Goal: Information Seeking & Learning: Learn about a topic

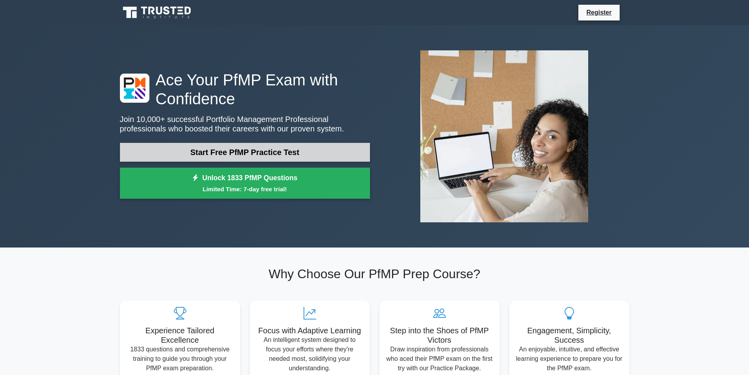
click at [350, 148] on link "Start Free PfMP Practice Test" at bounding box center [245, 152] width 250 height 19
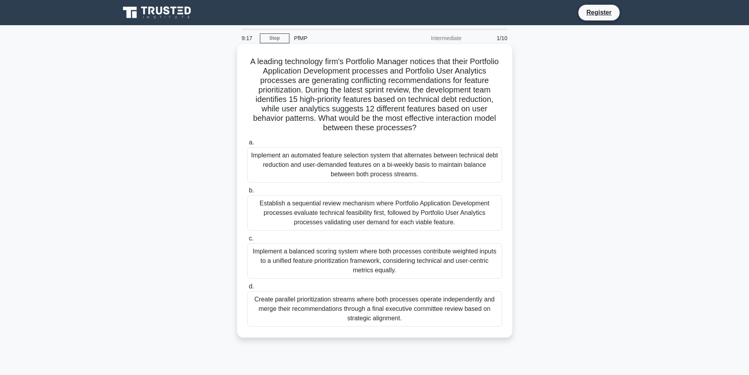
click at [323, 213] on div "Establish a sequential review mechanism where Portfolio Application Development…" at bounding box center [374, 212] width 255 height 35
click at [247, 193] on input "b. Establish a sequential review mechanism where Portfolio Application Developm…" at bounding box center [247, 190] width 0 height 5
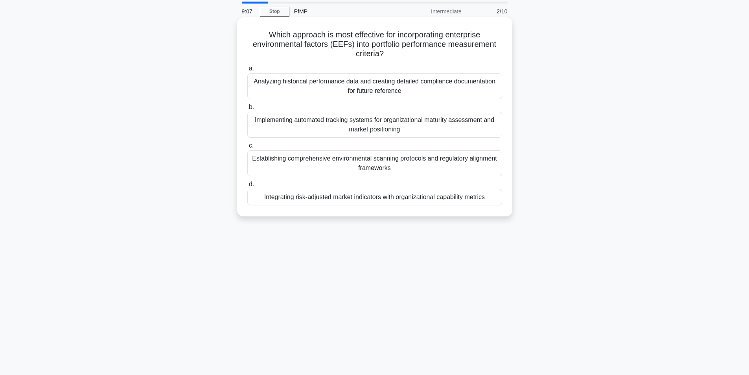
scroll to position [11, 0]
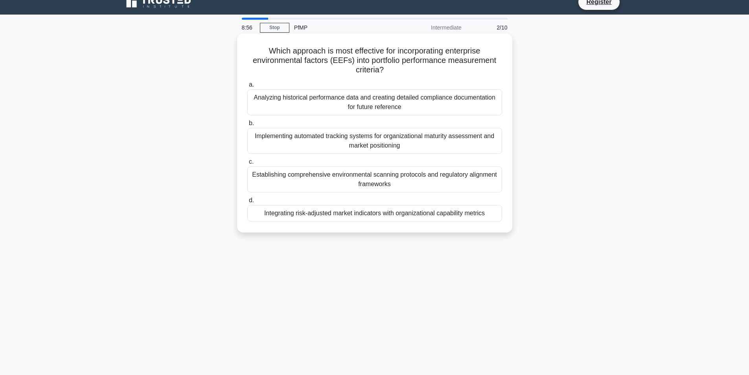
drag, startPoint x: 395, startPoint y: 139, endPoint x: 397, endPoint y: 143, distance: 4.2
click at [397, 143] on div "Implementing automated tracking systems for organizational maturity assessment …" at bounding box center [374, 141] width 255 height 26
click at [247, 124] on label "b. Implementing automated tracking systems for organizational maturity assessme…" at bounding box center [374, 135] width 255 height 35
click at [247, 124] on input "b. Implementing automated tracking systems for organizational maturity assessme…" at bounding box center [247, 123] width 0 height 5
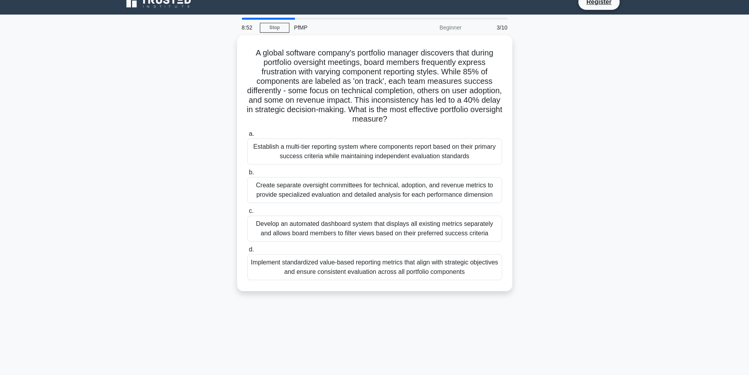
scroll to position [0, 0]
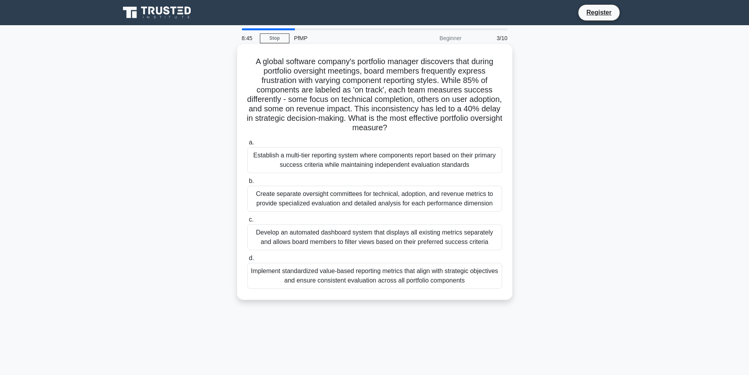
click at [279, 239] on div "Develop an automated dashboard system that displays all existing metrics separa…" at bounding box center [374, 237] width 255 height 26
click at [247, 222] on input "c. Develop an automated dashboard system that displays all existing metrics sep…" at bounding box center [247, 219] width 0 height 5
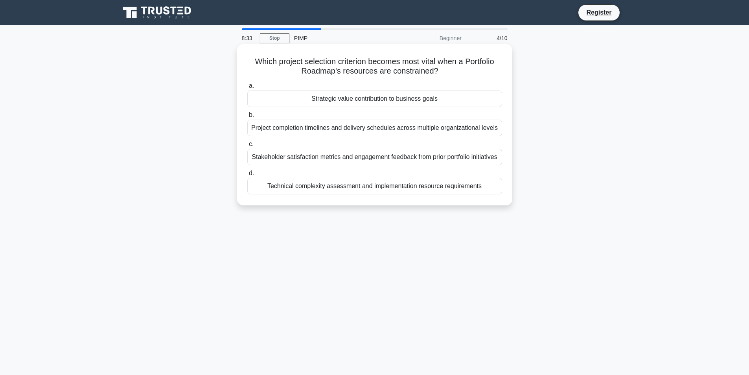
click at [259, 183] on div "Technical complexity assessment and implementation resource requirements" at bounding box center [374, 186] width 255 height 17
click at [247, 176] on input "d. Technical complexity assessment and implementation resource requirements" at bounding box center [247, 173] width 0 height 5
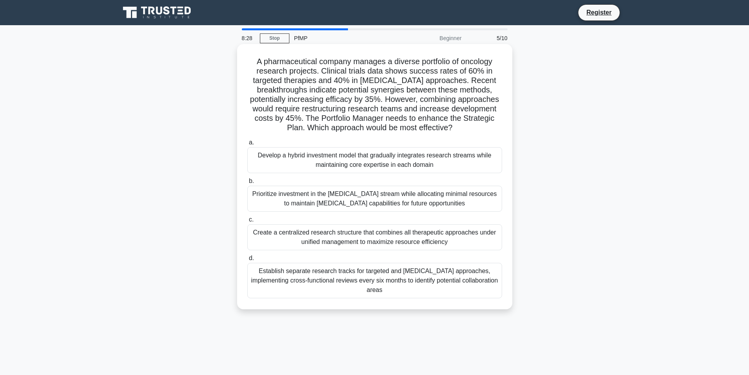
click at [251, 194] on div "Prioritize investment in the targeted therapy stream while allocating minimal r…" at bounding box center [374, 199] width 255 height 26
click at [247, 184] on input "b. Prioritize investment in the targeted therapy stream while allocating minima…" at bounding box center [247, 181] width 0 height 5
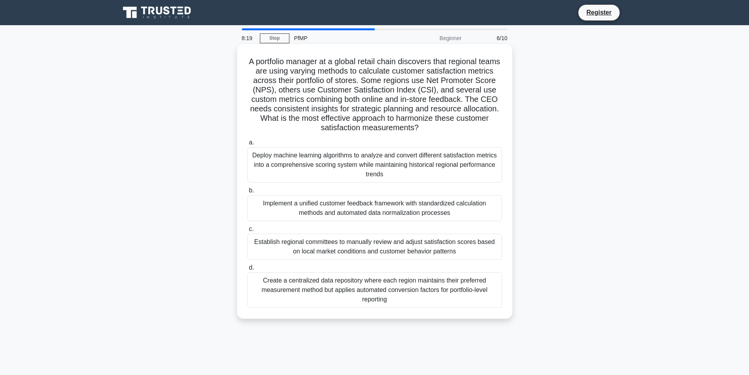
click at [258, 173] on div "Deploy machine learning algorithms to analyze and convert different satisfactio…" at bounding box center [374, 164] width 255 height 35
click at [247, 145] on input "a. Deploy machine learning algorithms to analyze and convert different satisfac…" at bounding box center [247, 142] width 0 height 5
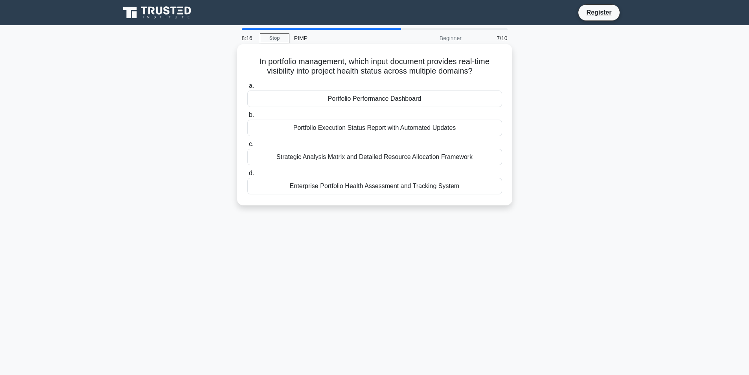
click at [250, 131] on div "Portfolio Execution Status Report with Automated Updates" at bounding box center [374, 128] width 255 height 17
click at [247, 118] on input "b. Portfolio Execution Status Report with Automated Updates" at bounding box center [247, 114] width 0 height 5
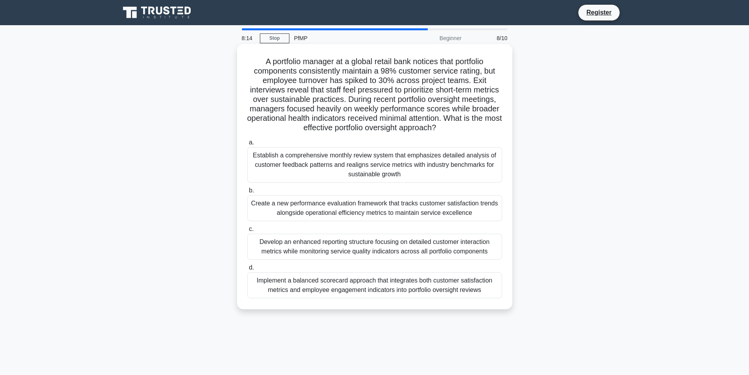
click at [256, 246] on div "Develop an enhanced reporting structure focusing on detailed customer interacti…" at bounding box center [374, 247] width 255 height 26
click at [247, 232] on input "c. Develop an enhanced reporting structure focusing on detailed customer intera…" at bounding box center [247, 229] width 0 height 5
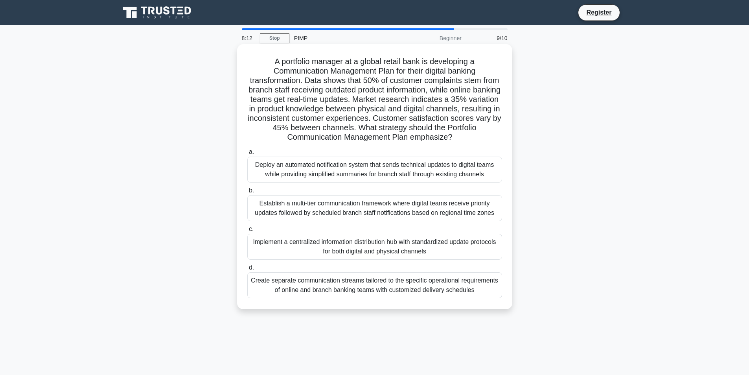
click at [255, 177] on div "Deploy an automated notification system that sends technical updates to digital…" at bounding box center [374, 170] width 255 height 26
click at [247, 155] on input "a. Deploy an automated notification system that sends technical updates to digi…" at bounding box center [247, 151] width 0 height 5
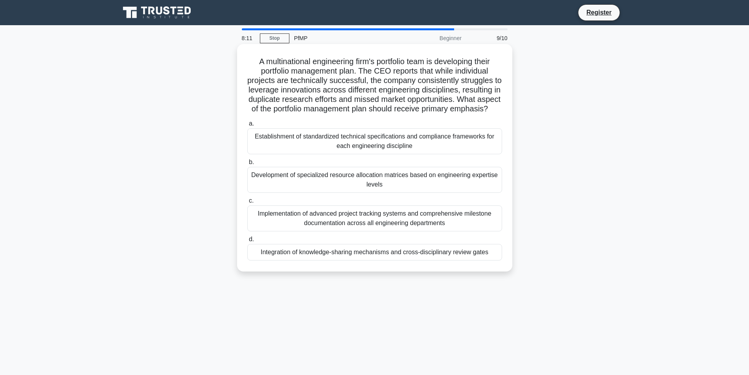
click at [254, 231] on div "Implementation of advanced project tracking systems and comprehensive milestone…" at bounding box center [374, 218] width 255 height 26
click at [247, 203] on input "c. Implementation of advanced project tracking systems and comprehensive milest…" at bounding box center [247, 200] width 0 height 5
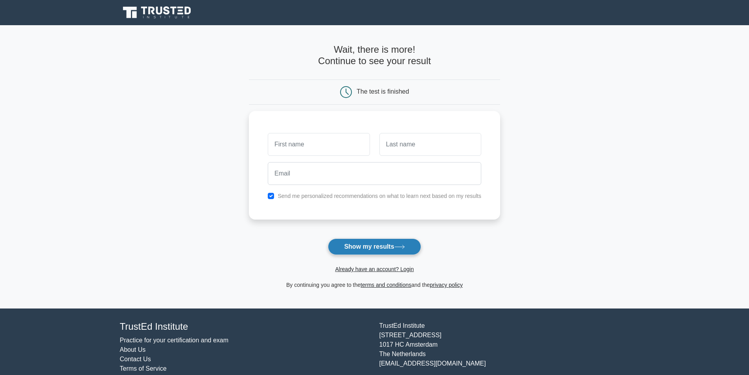
click at [388, 247] on button "Show my results" at bounding box center [374, 246] width 93 height 17
